Goal: Check status: Check status

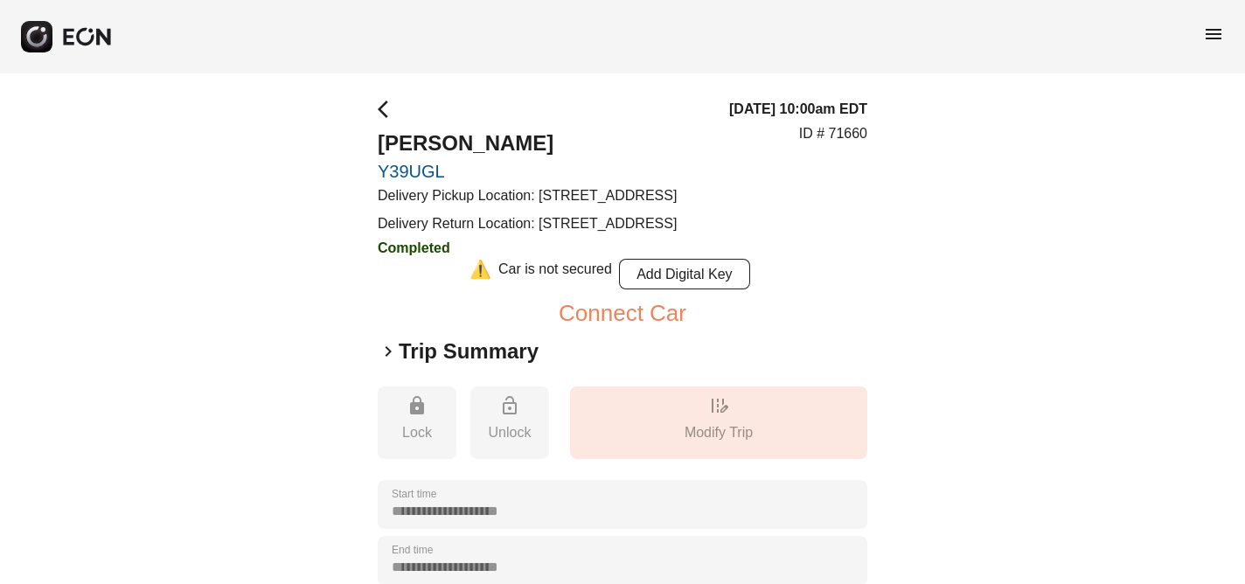
click at [1213, 36] on span "menu" at bounding box center [1213, 34] width 21 height 21
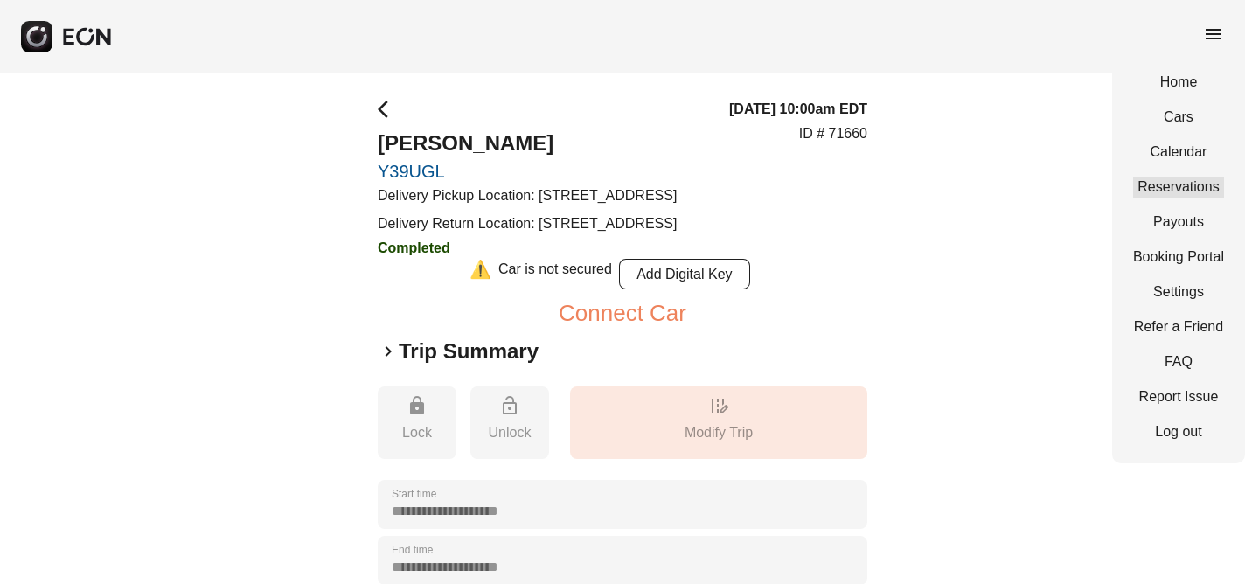
click at [1192, 180] on link "Reservations" at bounding box center [1178, 187] width 91 height 21
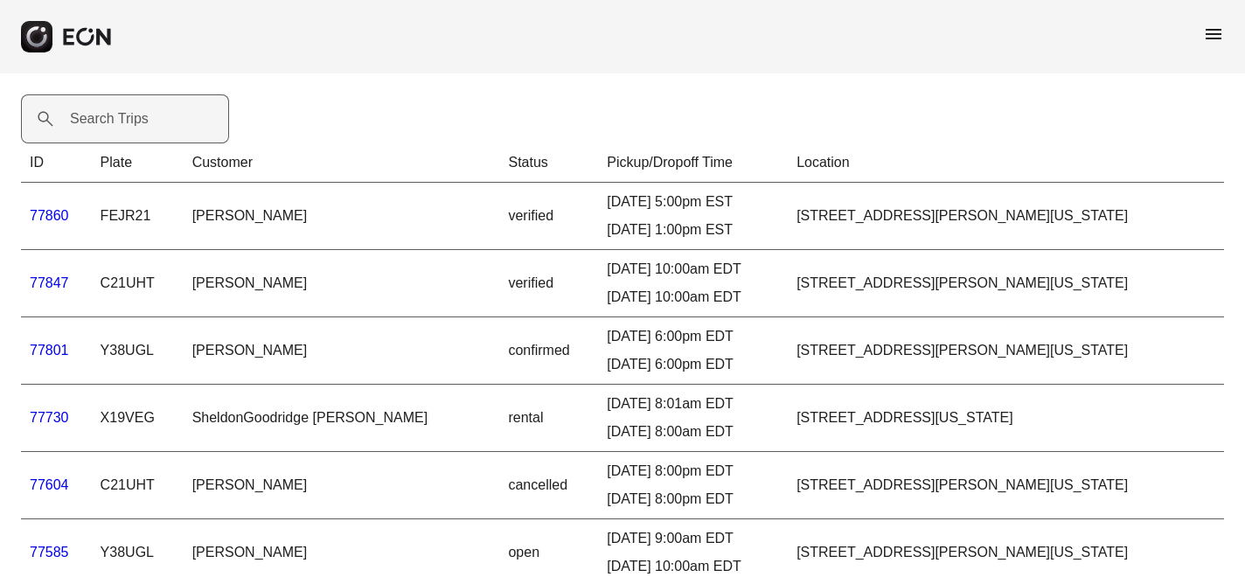
click at [87, 120] on label "Search Trips" at bounding box center [109, 118] width 79 height 21
click at [87, 120] on Trips "Search Trips" at bounding box center [125, 118] width 208 height 49
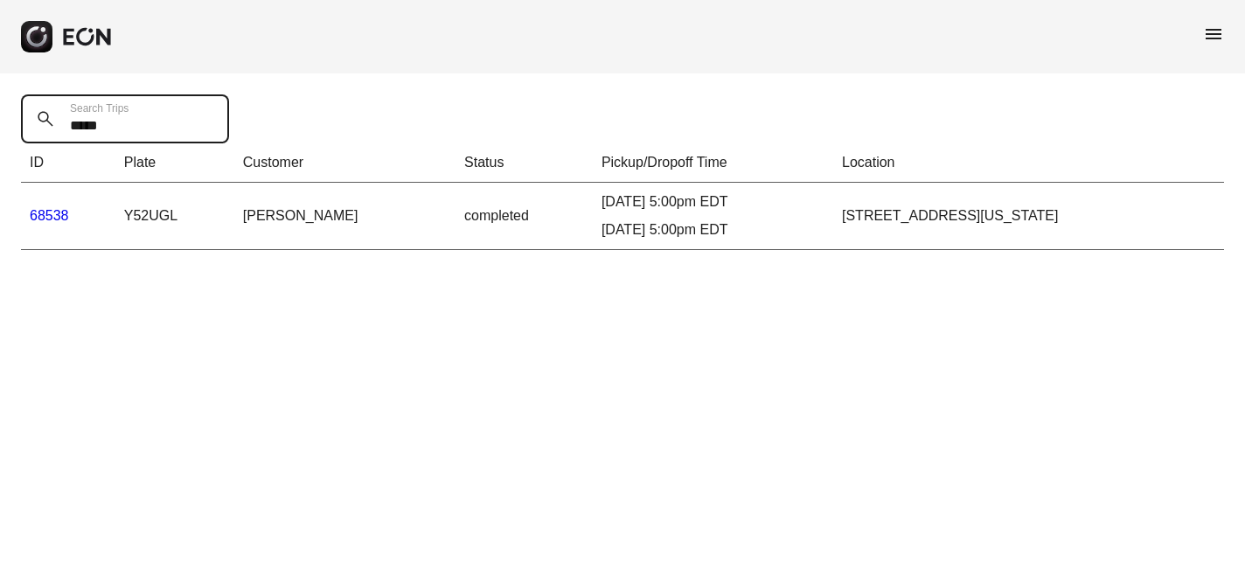
type Trips "*****"
click at [48, 212] on link "68538" at bounding box center [49, 215] width 39 height 15
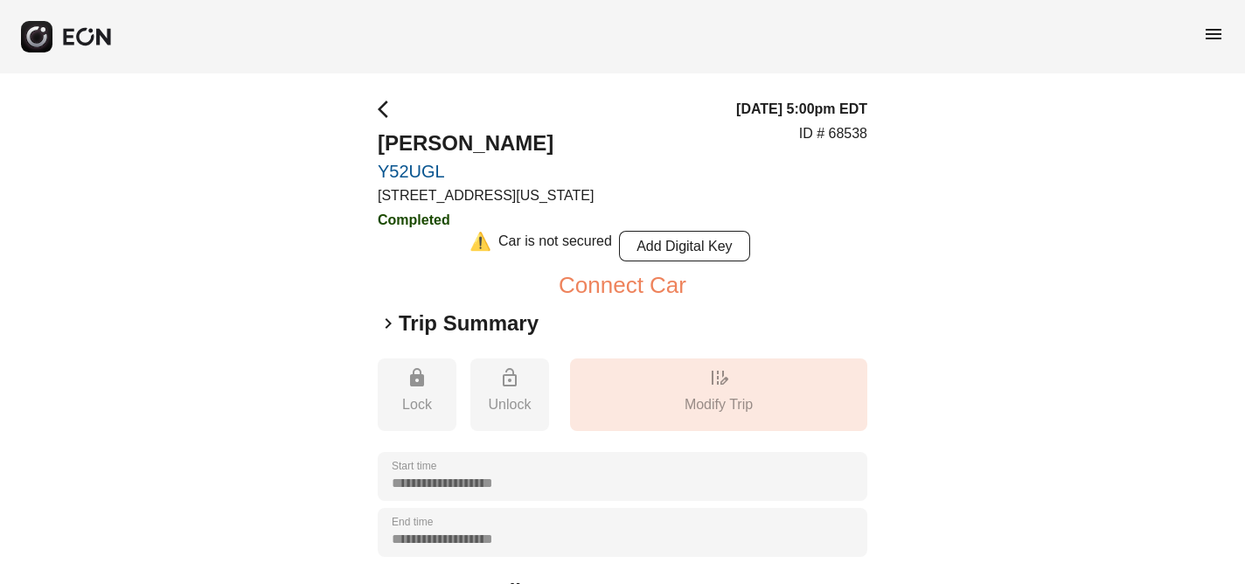
scroll to position [356, 0]
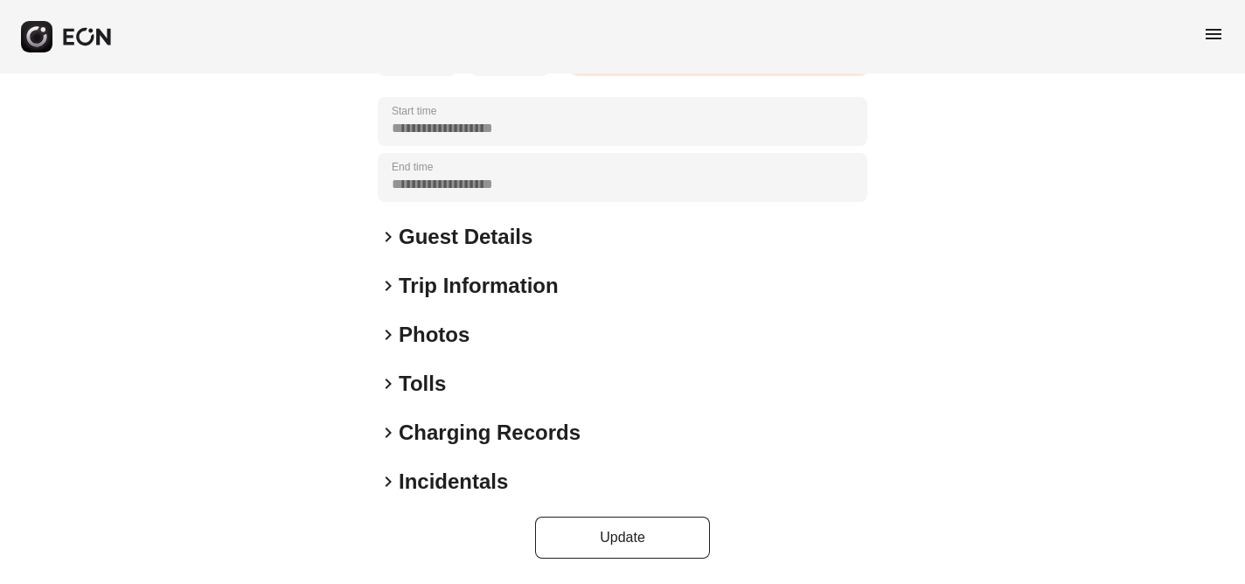
click at [391, 482] on span "keyboard_arrow_right" at bounding box center [388, 481] width 21 height 21
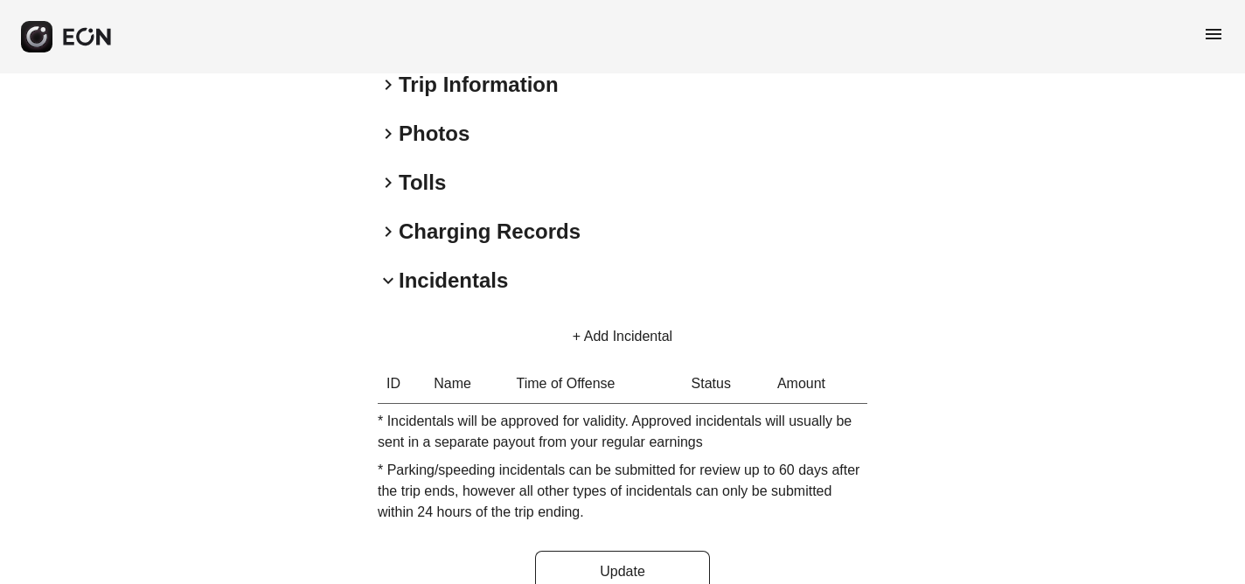
scroll to position [591, 0]
